Goal: Information Seeking & Learning: Learn about a topic

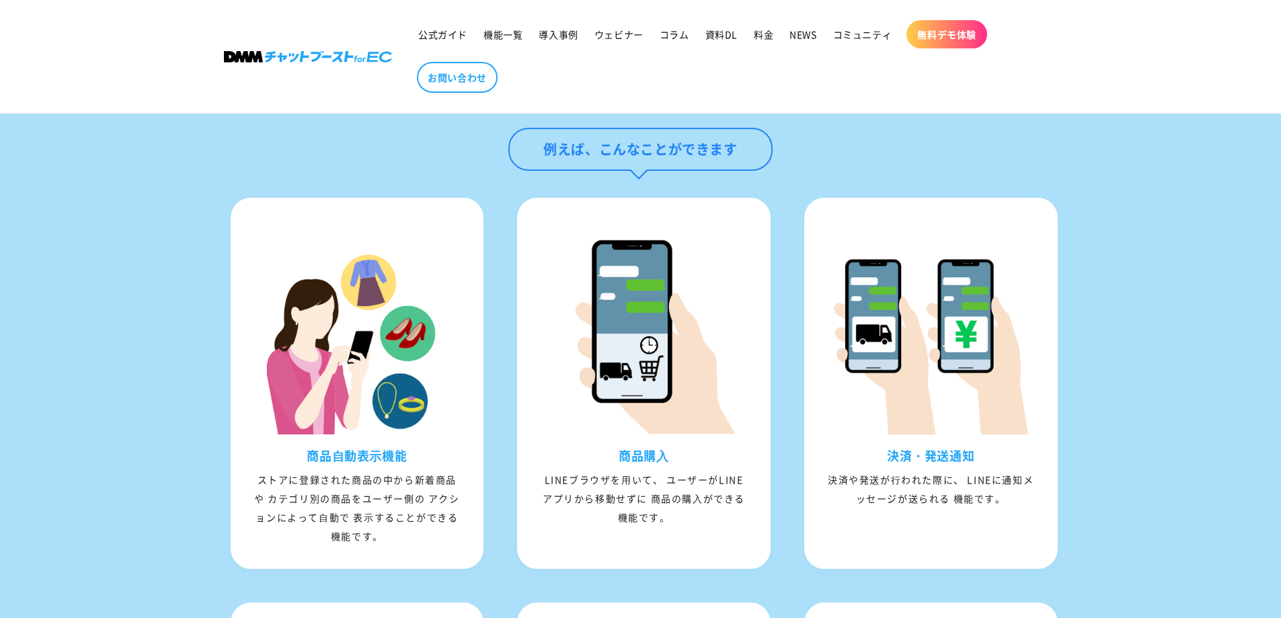
scroll to position [1905, 0]
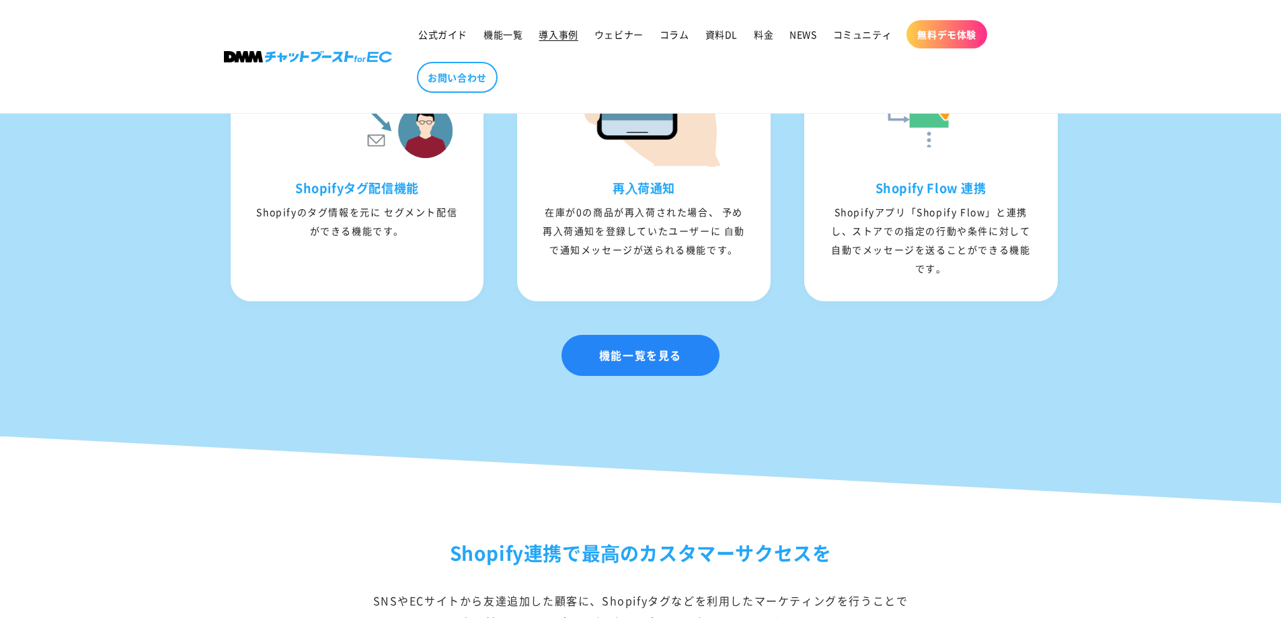
click at [540, 39] on span "導入事例" at bounding box center [558, 34] width 39 height 12
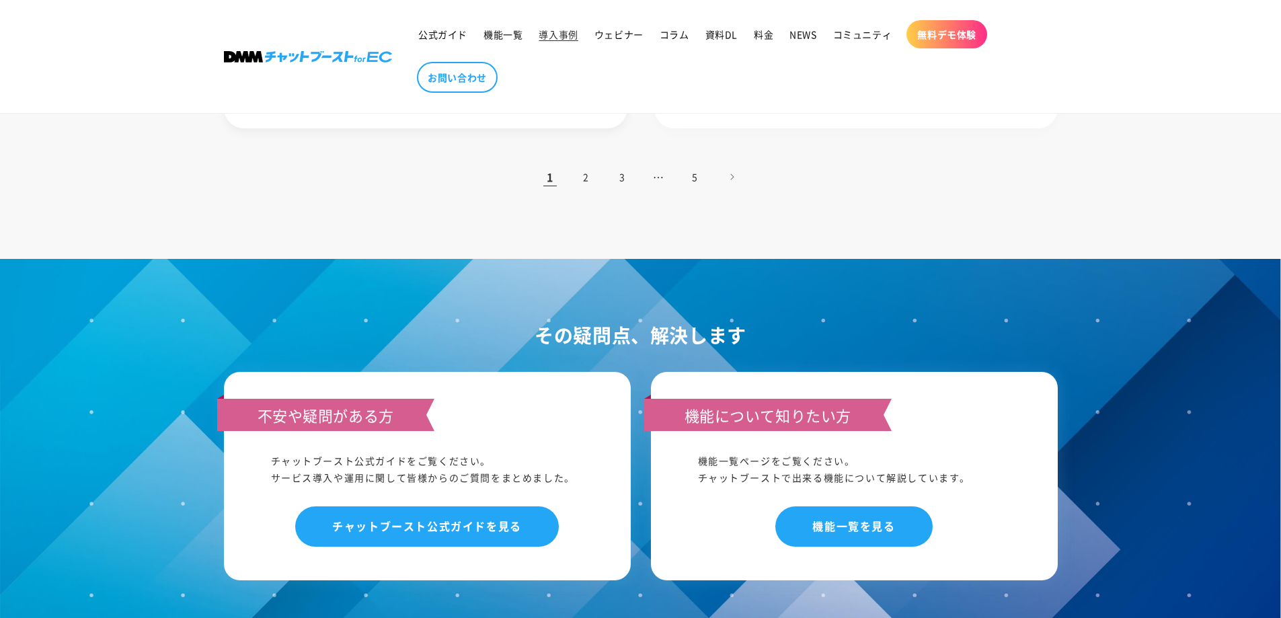
scroll to position [1233, 0]
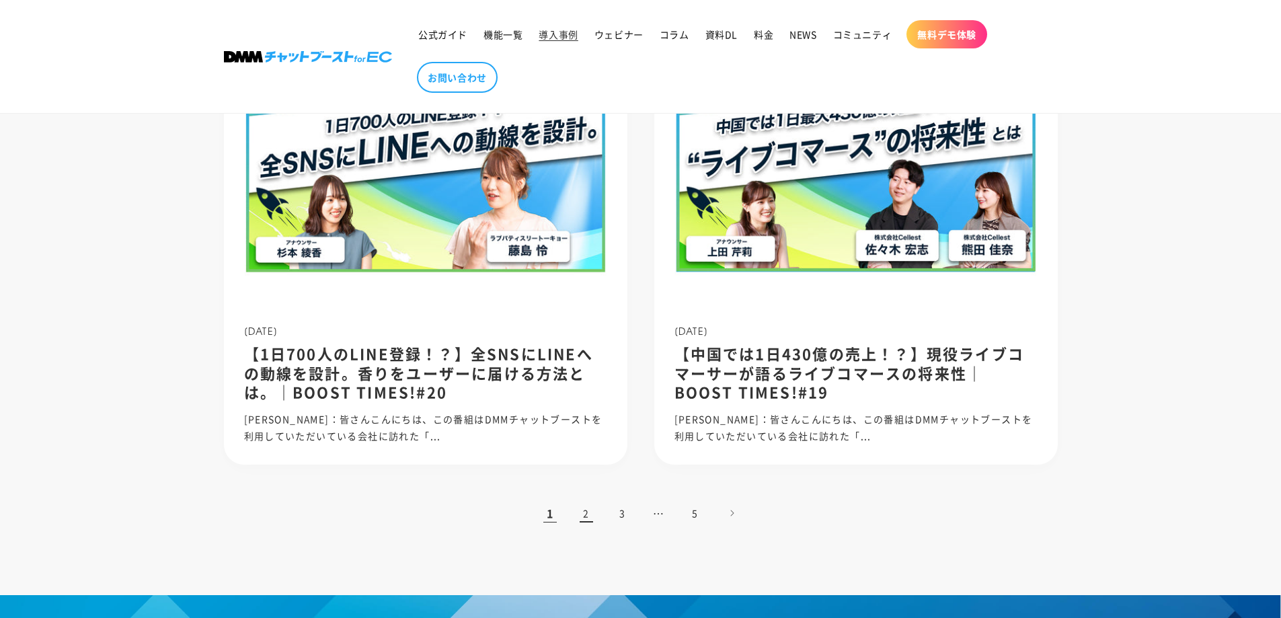
click at [586, 513] on link "2" at bounding box center [587, 513] width 30 height 30
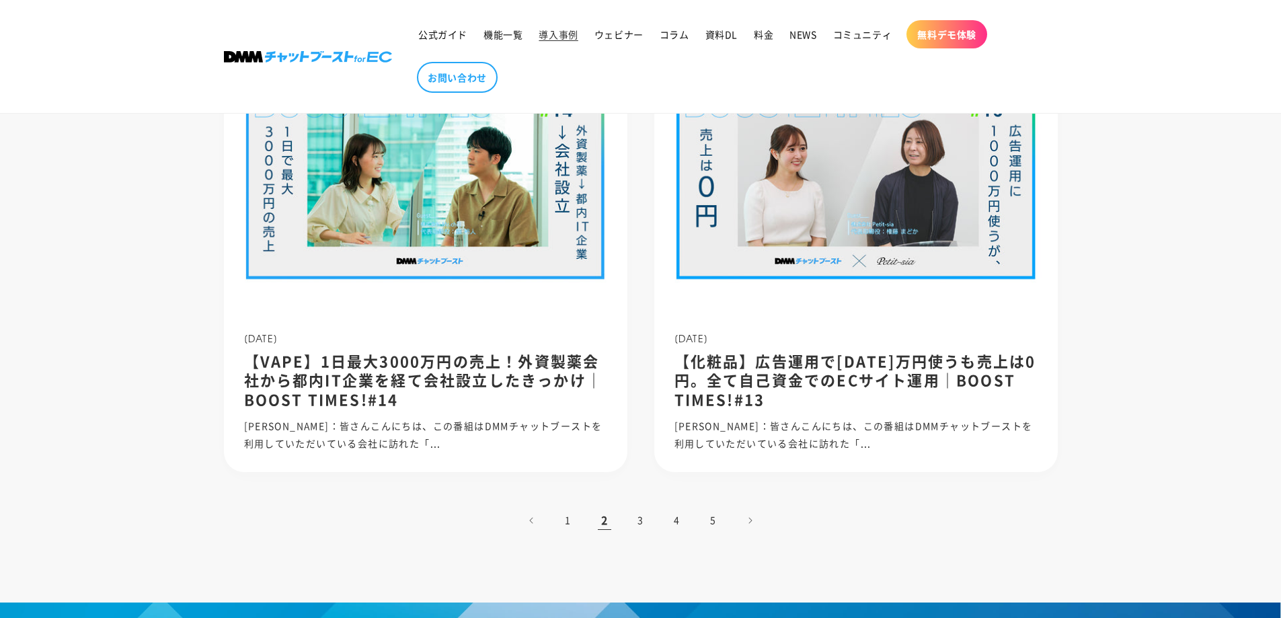
scroll to position [1233, 0]
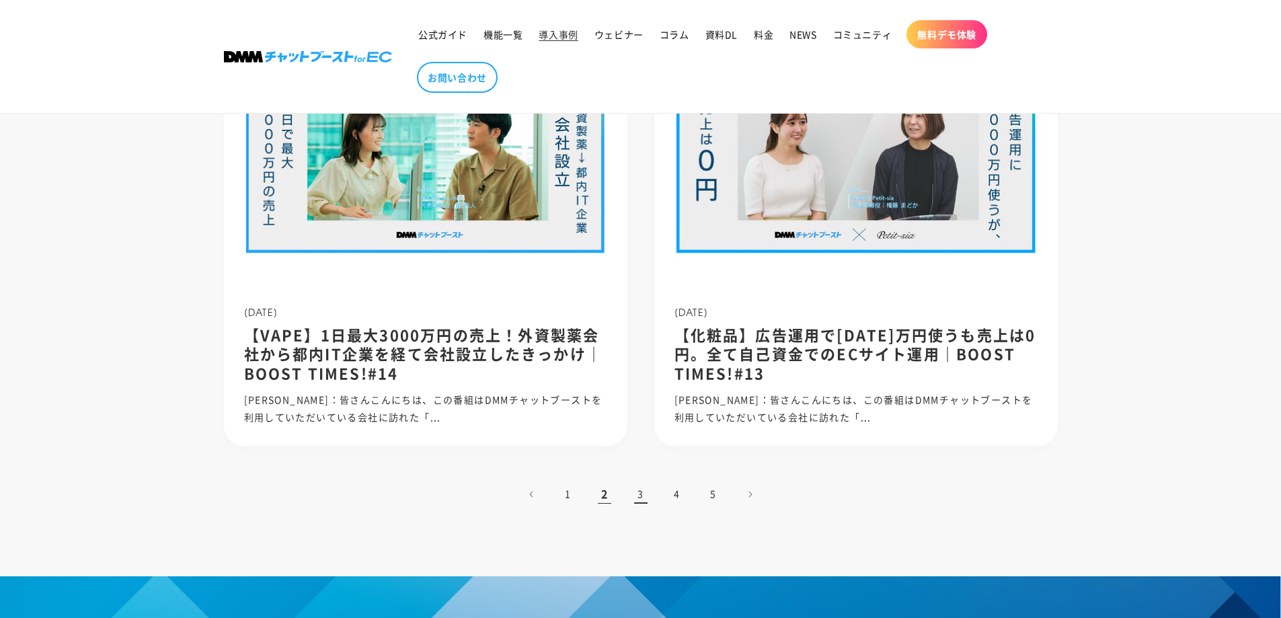
click at [636, 500] on link "3" at bounding box center [641, 495] width 30 height 30
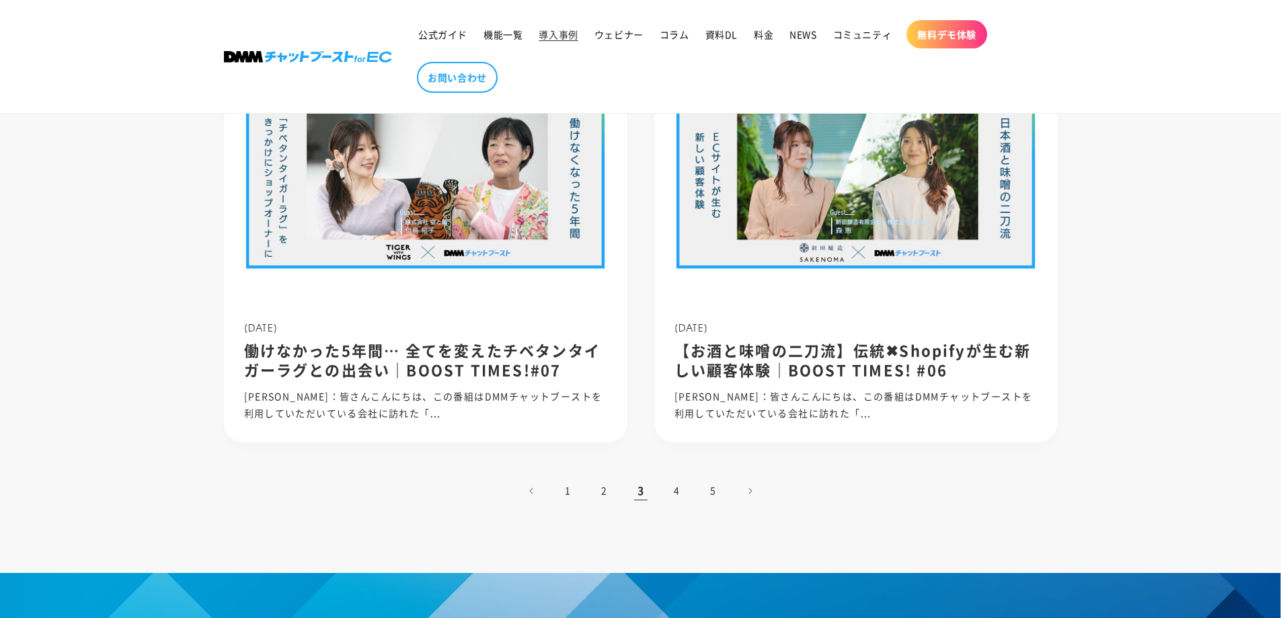
scroll to position [1233, 0]
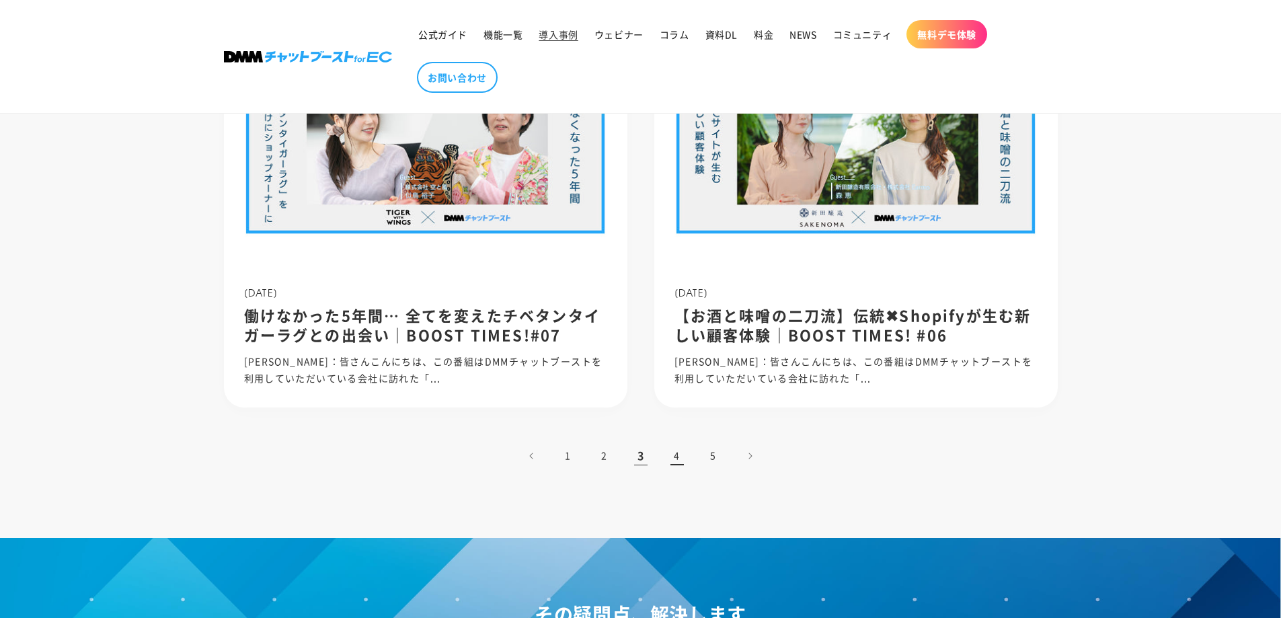
click at [677, 458] on link "4" at bounding box center [677, 456] width 30 height 30
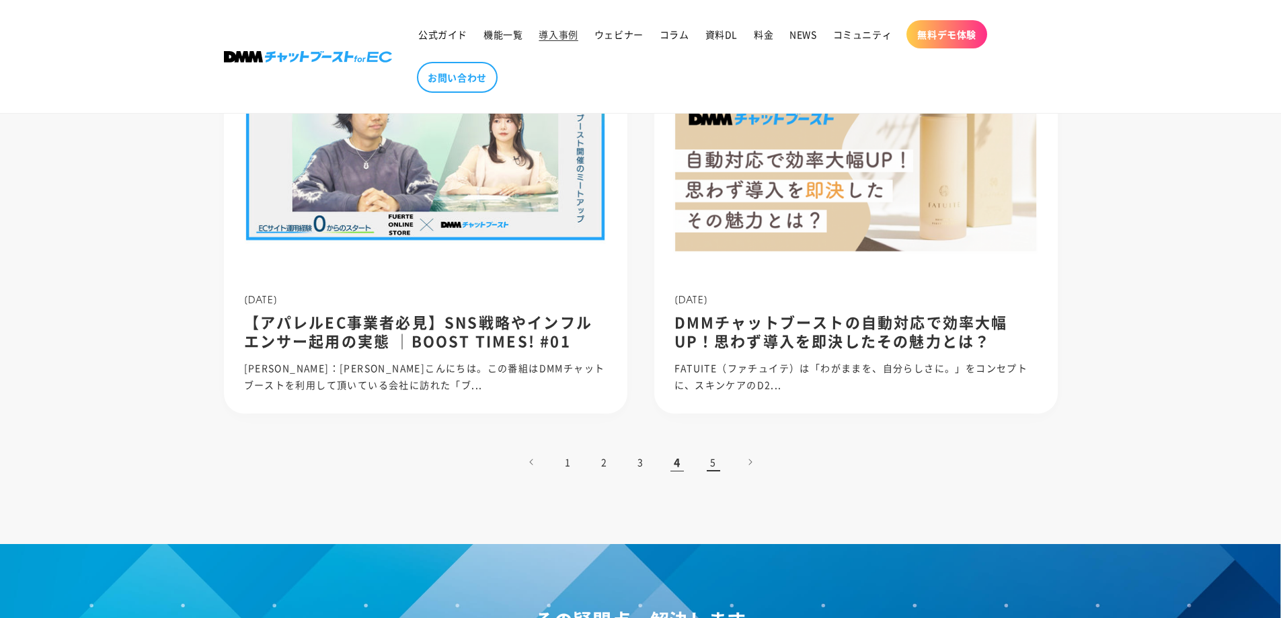
scroll to position [1233, 0]
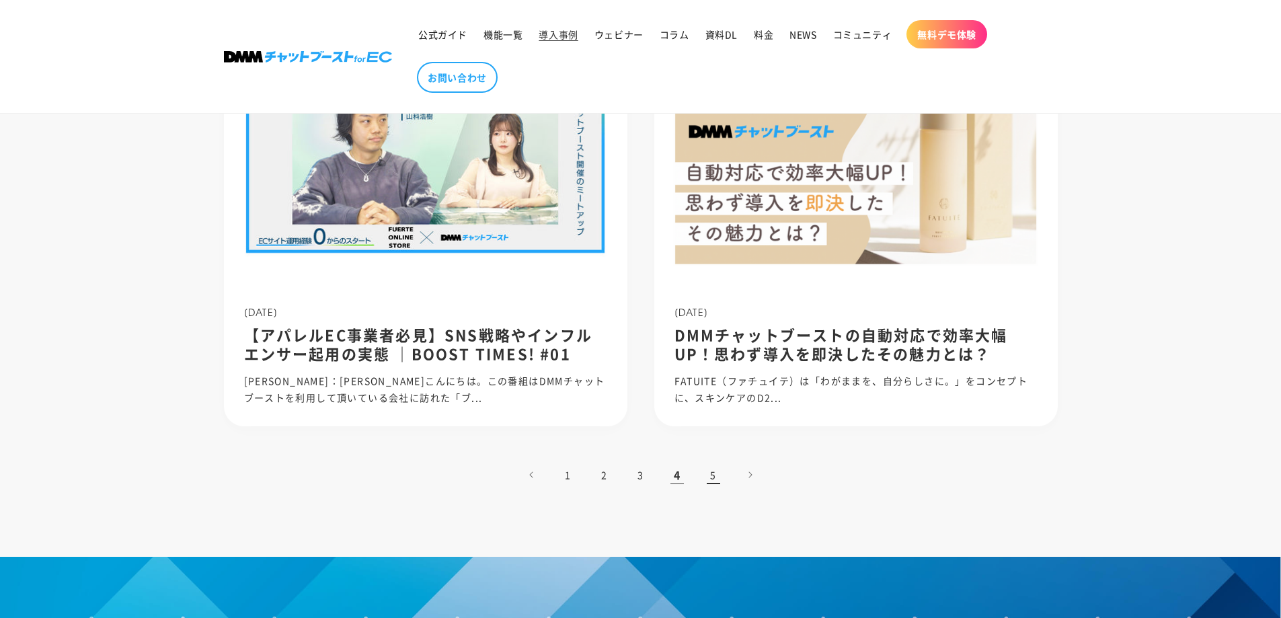
click at [718, 469] on link "5" at bounding box center [714, 475] width 30 height 30
